Goal: Navigation & Orientation: Find specific page/section

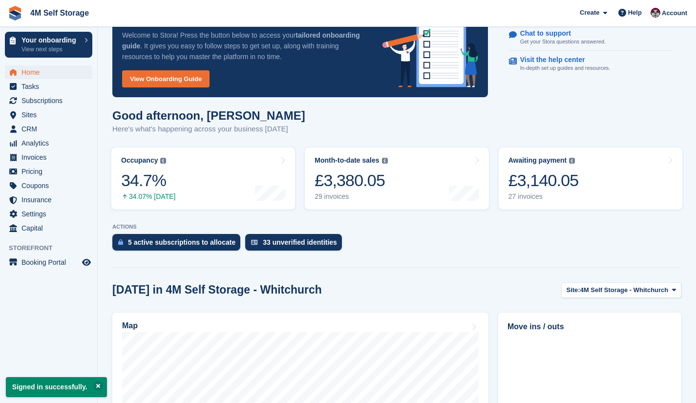
scroll to position [49, 0]
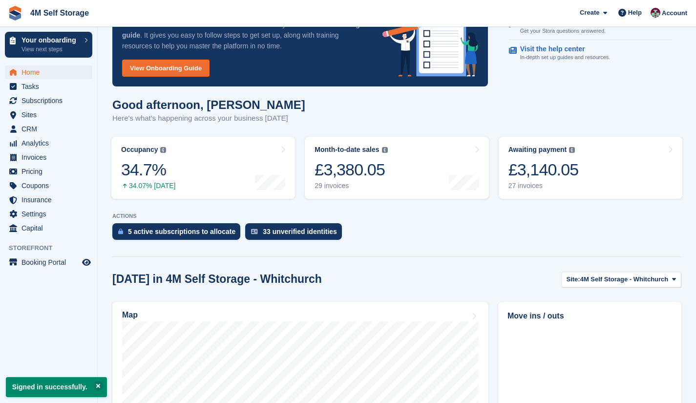
click at [534, 173] on div "£3,140.05" at bounding box center [544, 170] width 70 height 20
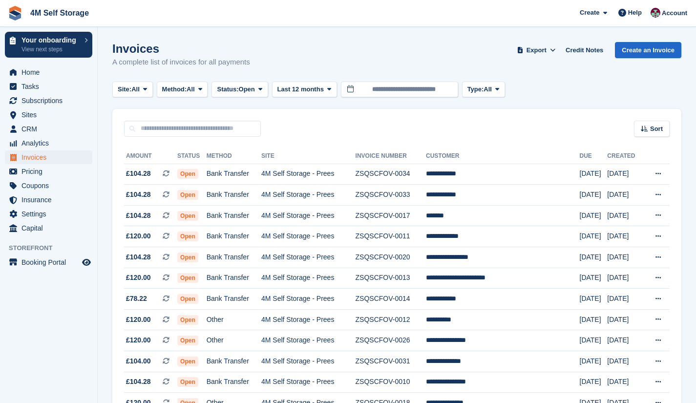
click at [246, 171] on td "Bank Transfer" at bounding box center [234, 174] width 55 height 21
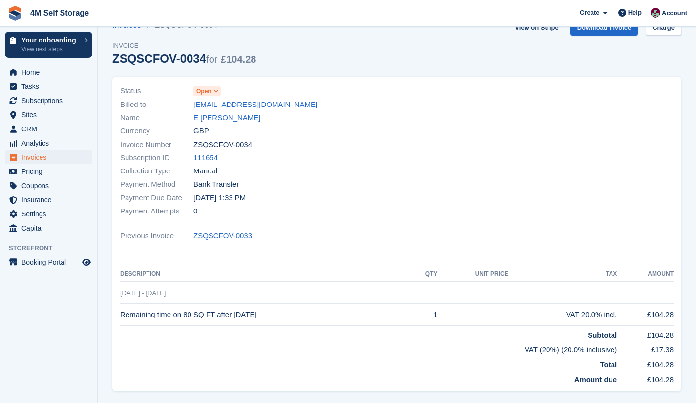
scroll to position [0, 0]
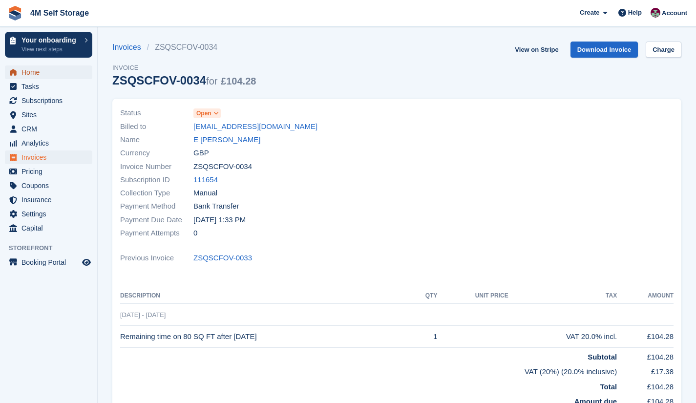
click at [47, 72] on span "Home" at bounding box center [51, 72] width 59 height 14
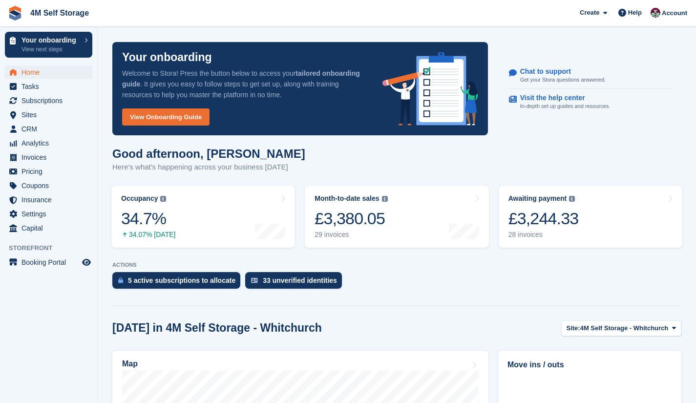
click at [389, 231] on link "Month-to-date sales The sum of all finalised invoices generated this month to d…" at bounding box center [397, 217] width 184 height 62
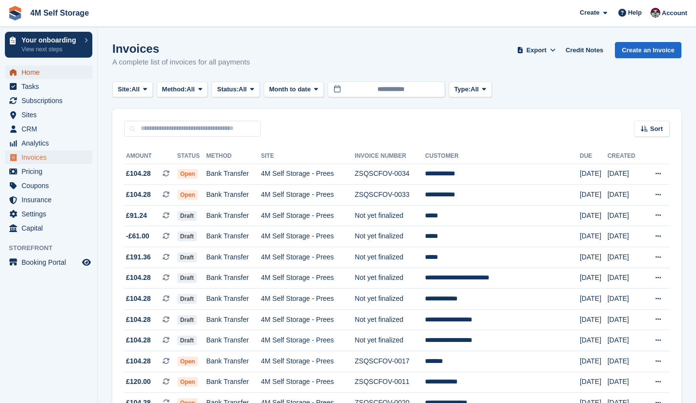
click at [33, 67] on span "Home" at bounding box center [51, 72] width 59 height 14
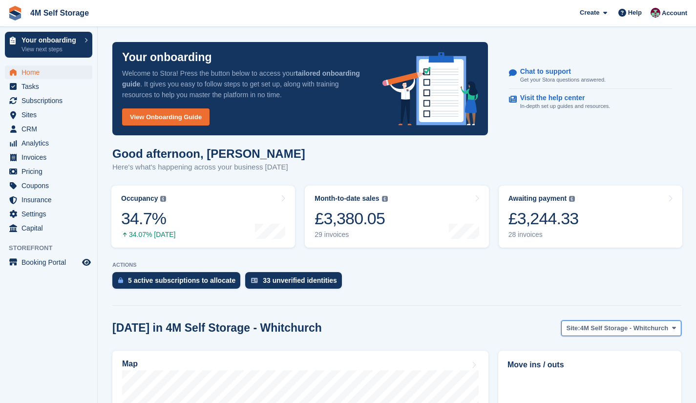
click at [623, 330] on span "4M Self Storage - Whitchurch" at bounding box center [625, 329] width 88 height 10
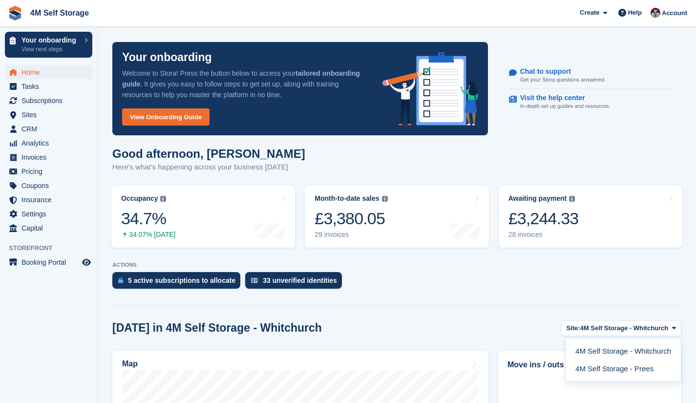
click at [620, 361] on link "4M Self Storage - Prees" at bounding box center [624, 369] width 108 height 18
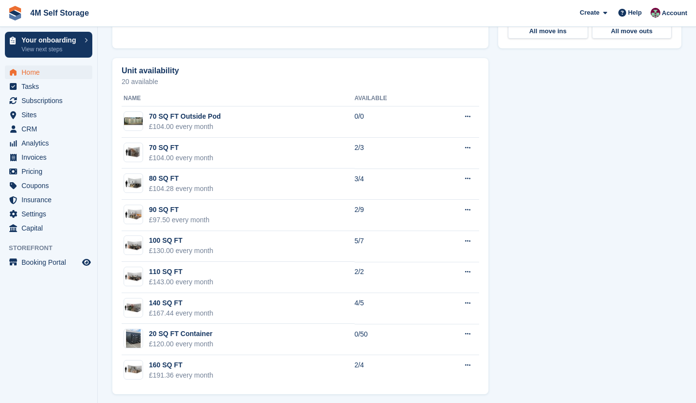
scroll to position [561, 0]
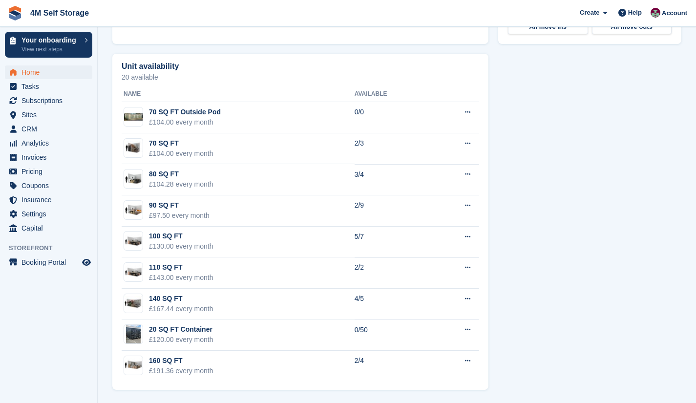
click at [131, 330] on img at bounding box center [133, 334] width 15 height 20
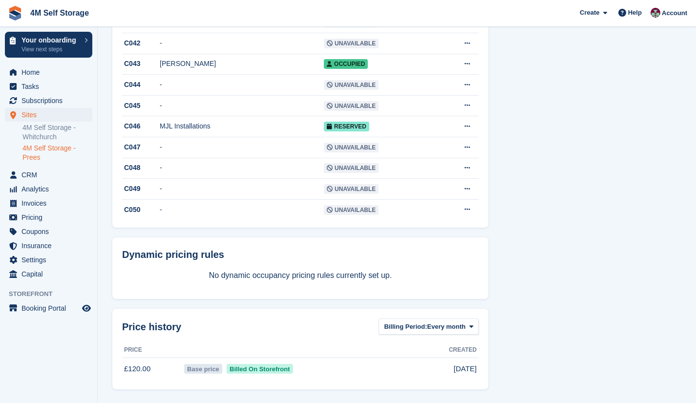
scroll to position [1027, 0]
click at [41, 76] on span "Home" at bounding box center [51, 72] width 59 height 14
